Goal: Information Seeking & Learning: Understand process/instructions

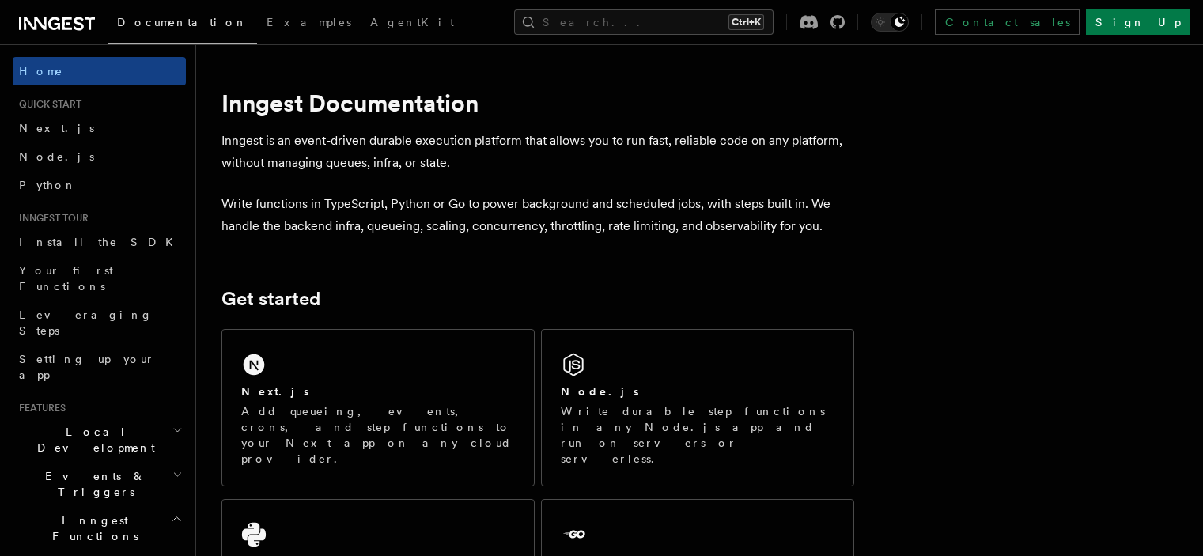
click at [424, 354] on div "Next.js Add queueing, events, crons, and step functions to your Next app on any…" at bounding box center [378, 408] width 312 height 156
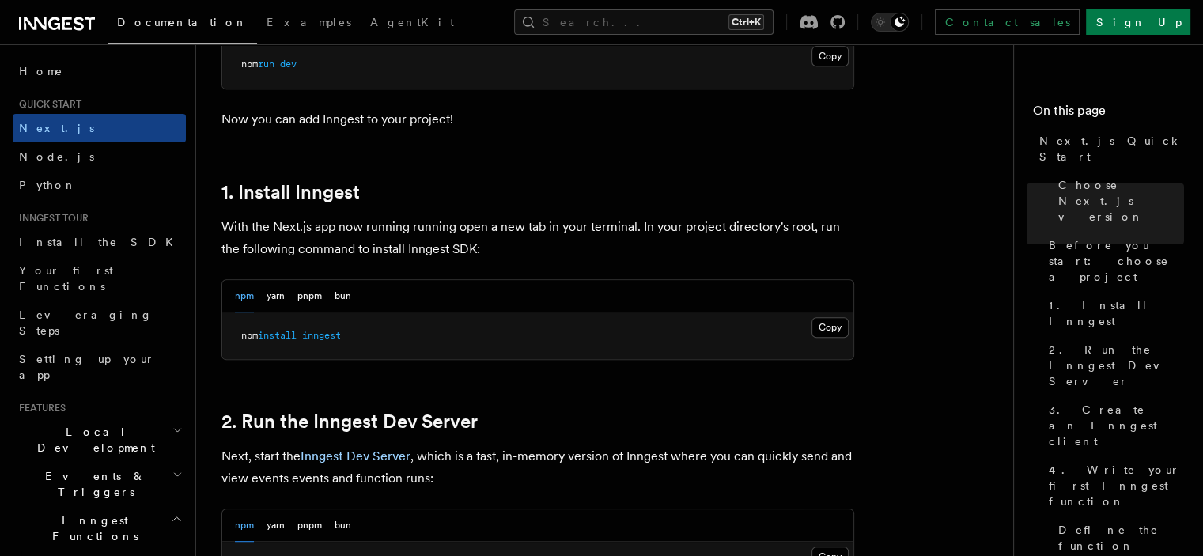
scroll to position [791, 0]
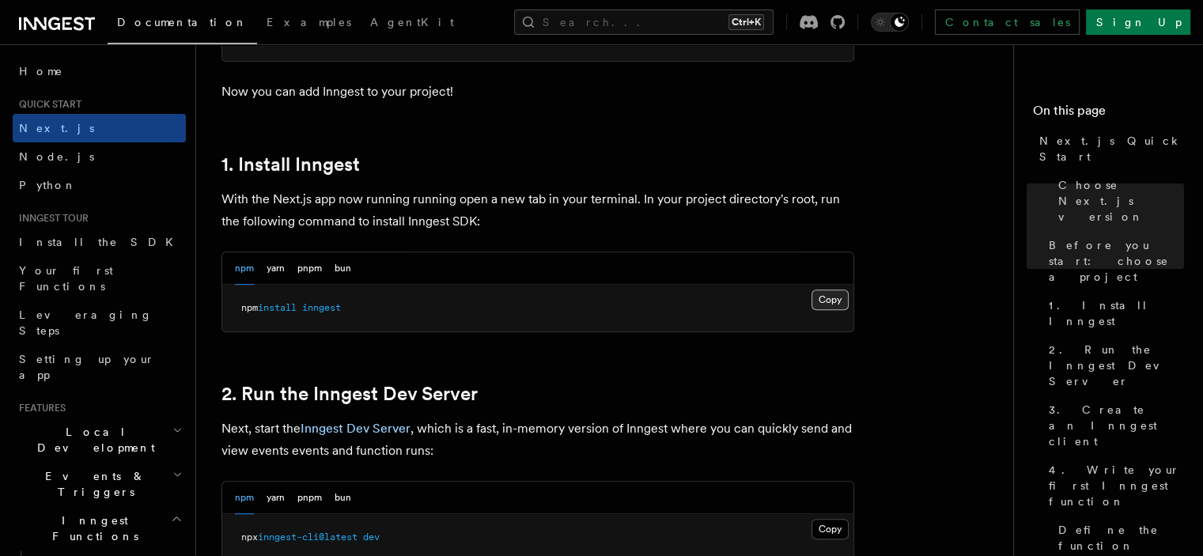
click at [831, 290] on button "Copy Copied" at bounding box center [830, 300] width 37 height 21
click at [534, 214] on p "With the Next.js app now running running open a new tab in your terminal. In yo…" at bounding box center [538, 210] width 633 height 44
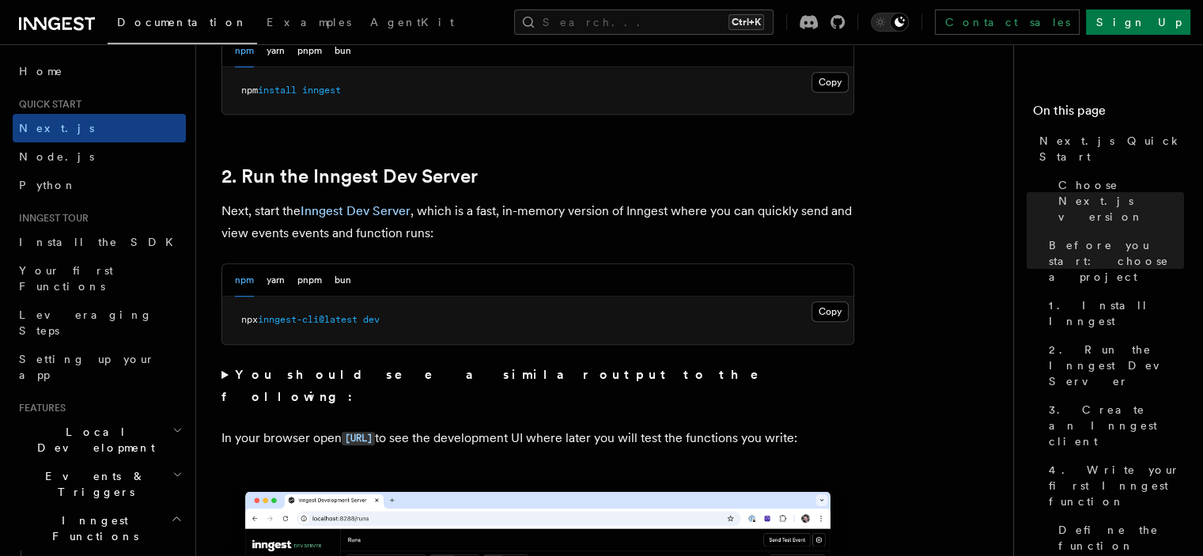
scroll to position [1028, 0]
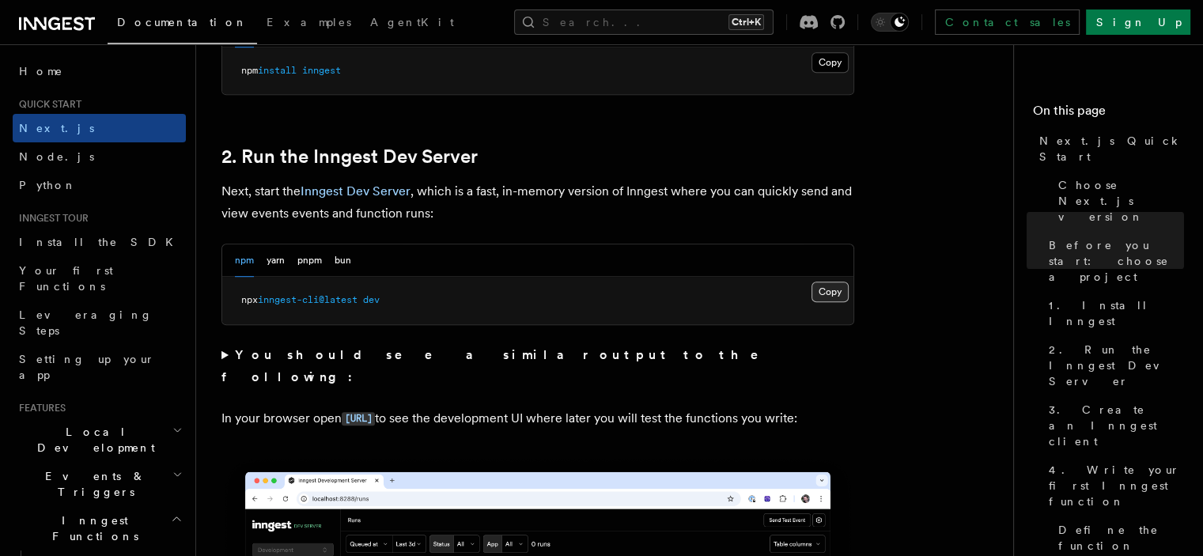
click at [820, 293] on button "Copy Copied" at bounding box center [830, 292] width 37 height 21
